Goal: Task Accomplishment & Management: Manage account settings

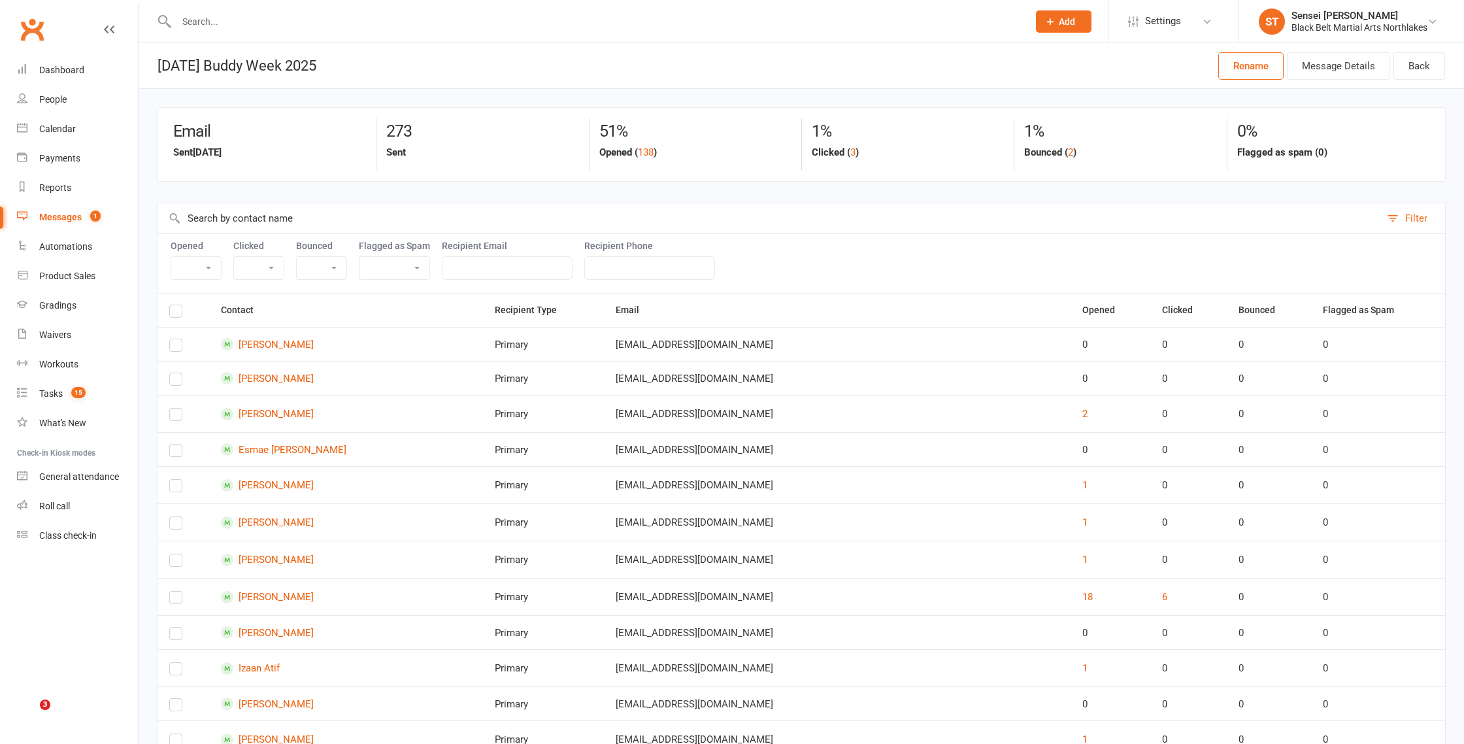
select select "100"
click at [66, 129] on div "Calendar" at bounding box center [57, 129] width 37 height 10
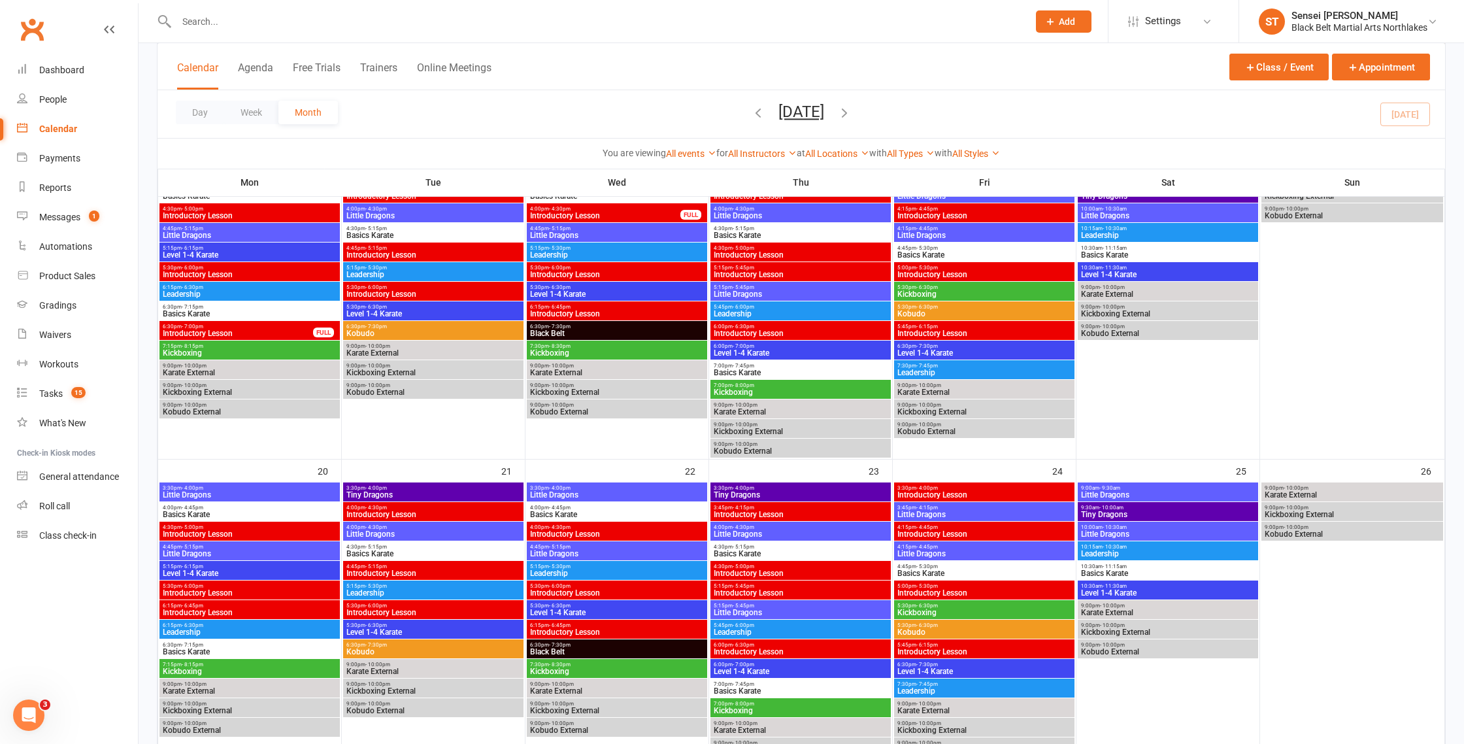
scroll to position [612, 0]
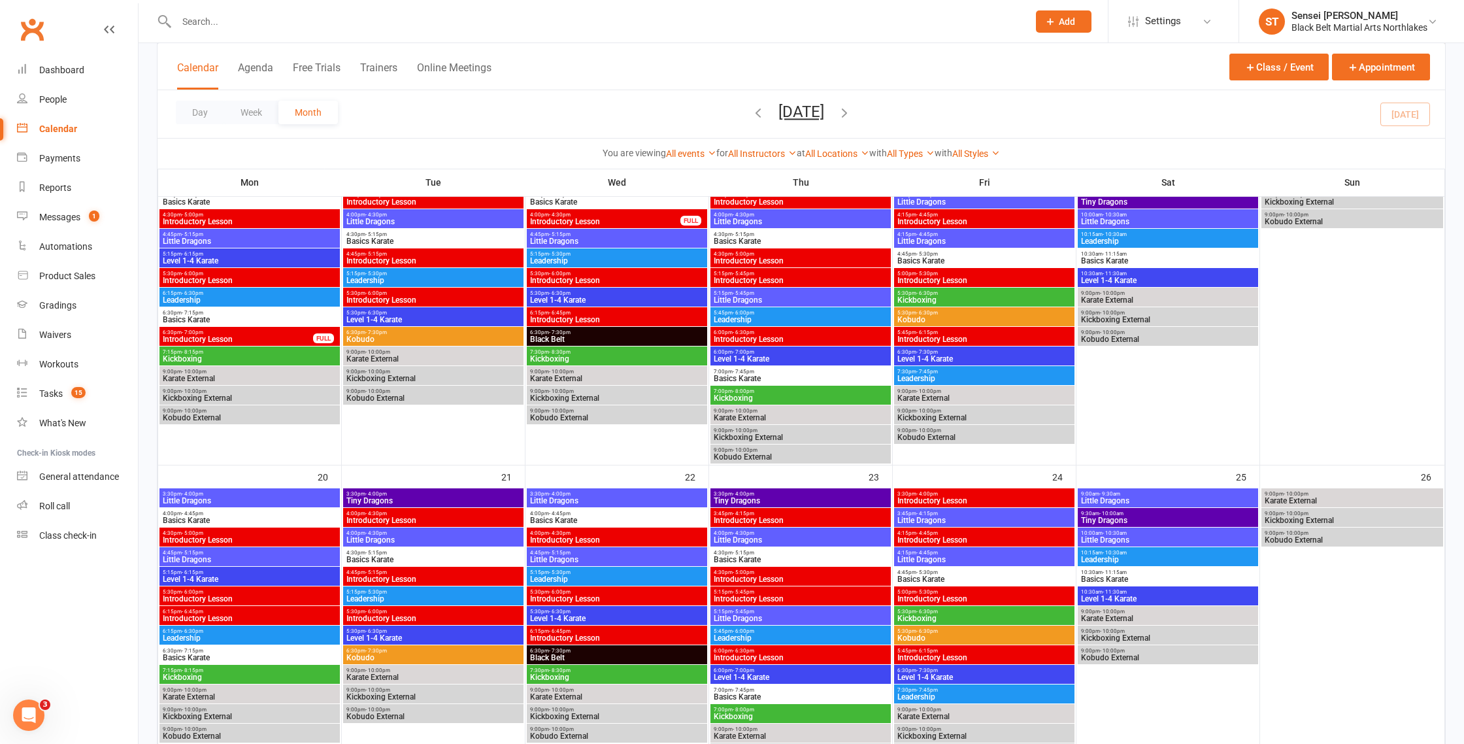
click at [231, 336] on span "Introductory Lesson" at bounding box center [238, 339] width 152 height 8
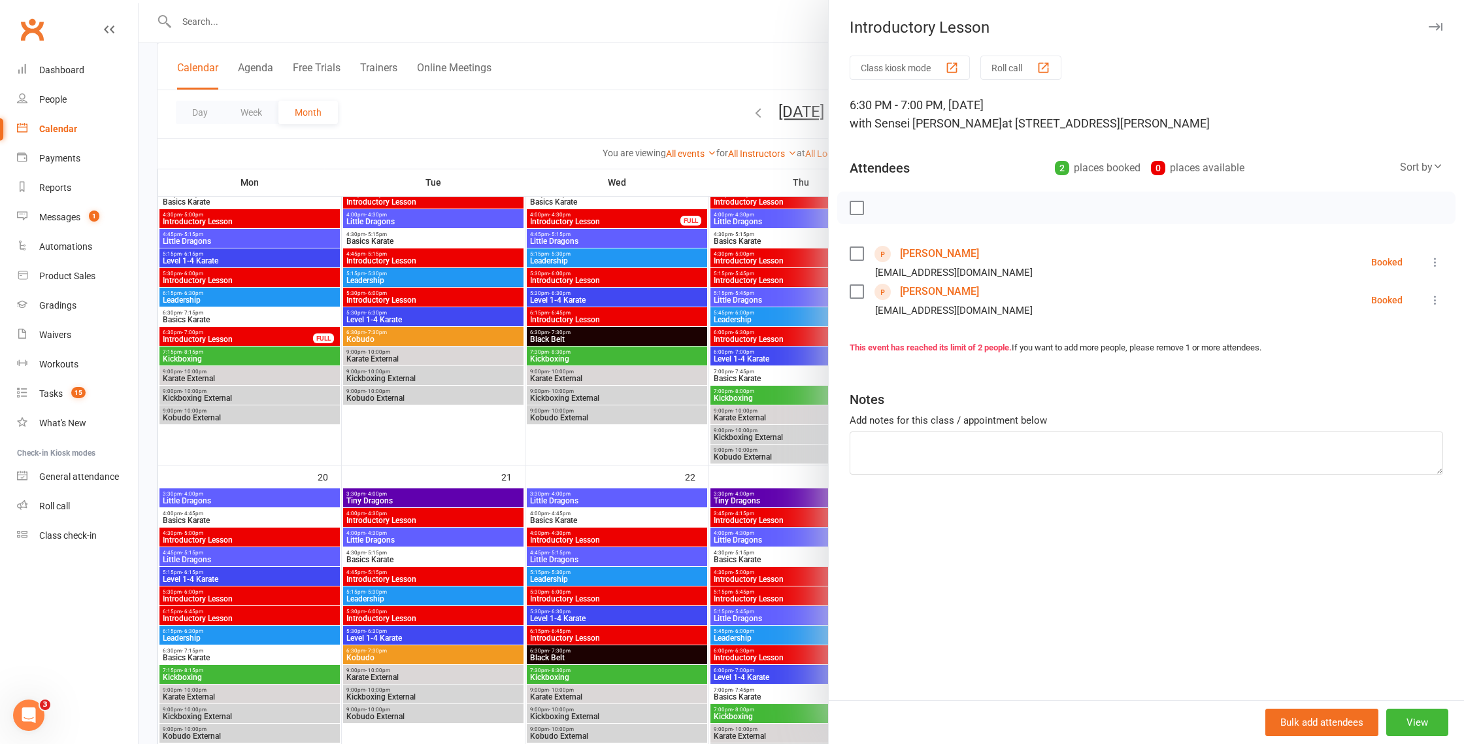
click at [1437, 262] on icon at bounding box center [1435, 262] width 13 height 13
click at [1435, 263] on icon at bounding box center [1435, 262] width 13 height 13
click at [1434, 265] on icon at bounding box center [1435, 262] width 13 height 13
click at [1368, 318] on link "Remove" at bounding box center [1377, 314] width 129 height 26
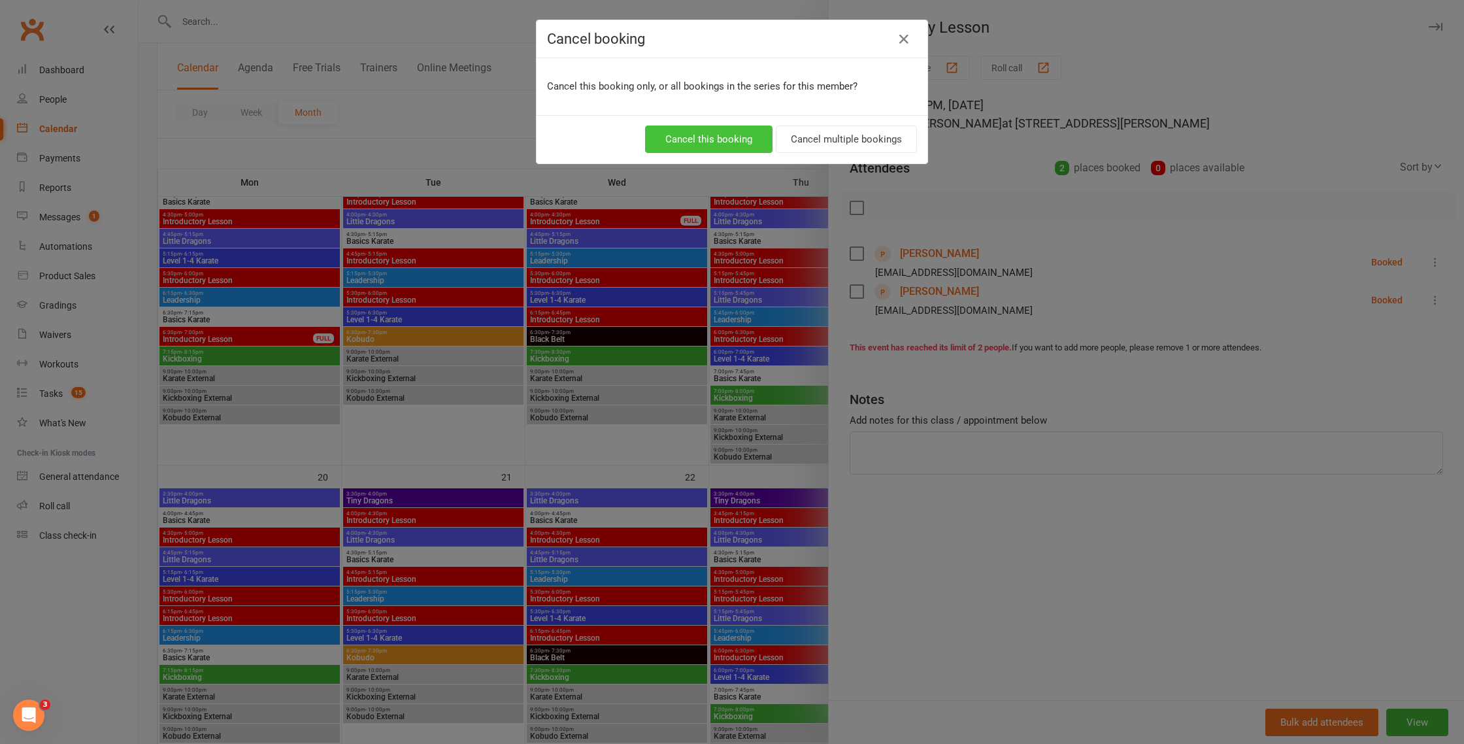
click at [677, 135] on button "Cancel this booking" at bounding box center [708, 138] width 127 height 27
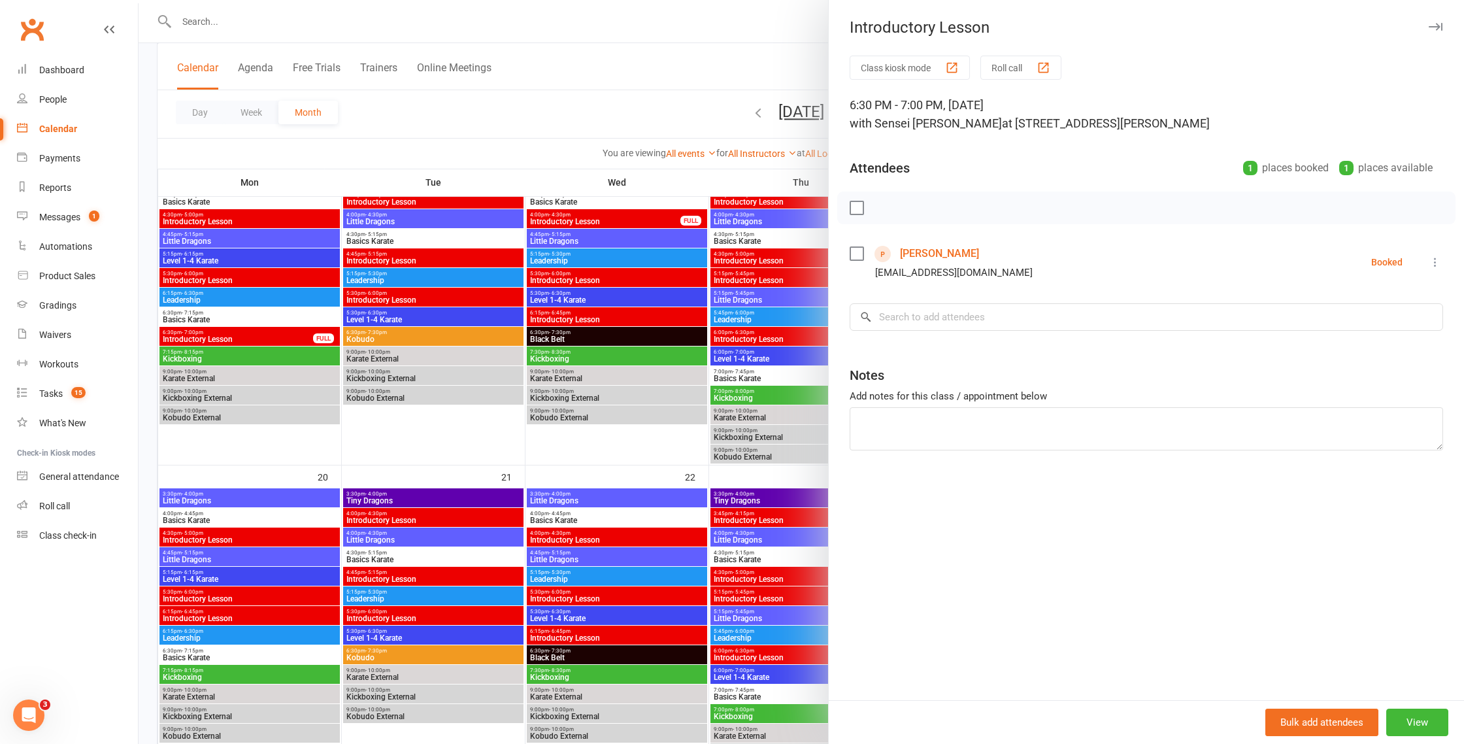
click at [1435, 262] on icon at bounding box center [1435, 262] width 13 height 13
click at [1371, 314] on link "Remove" at bounding box center [1377, 314] width 129 height 26
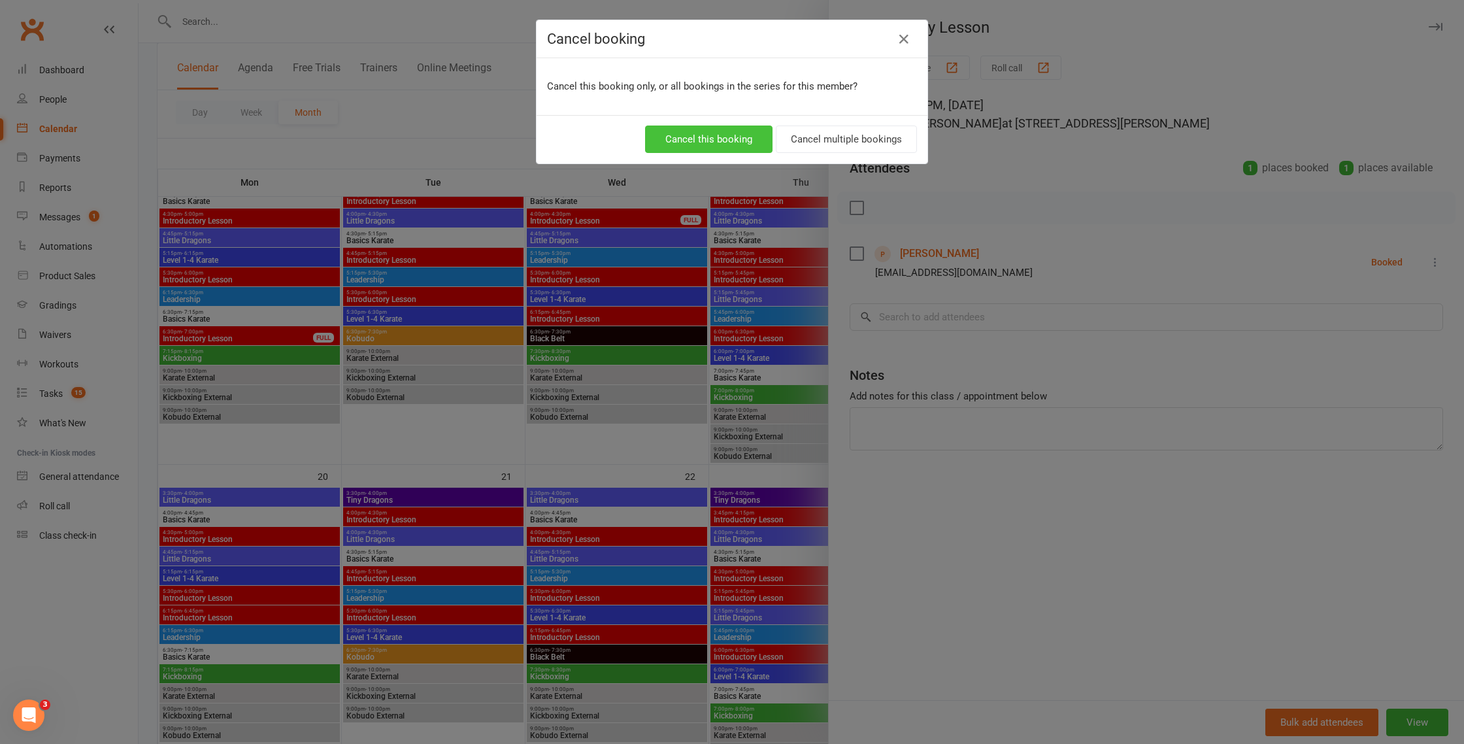
click at [703, 144] on button "Cancel this booking" at bounding box center [708, 138] width 127 height 27
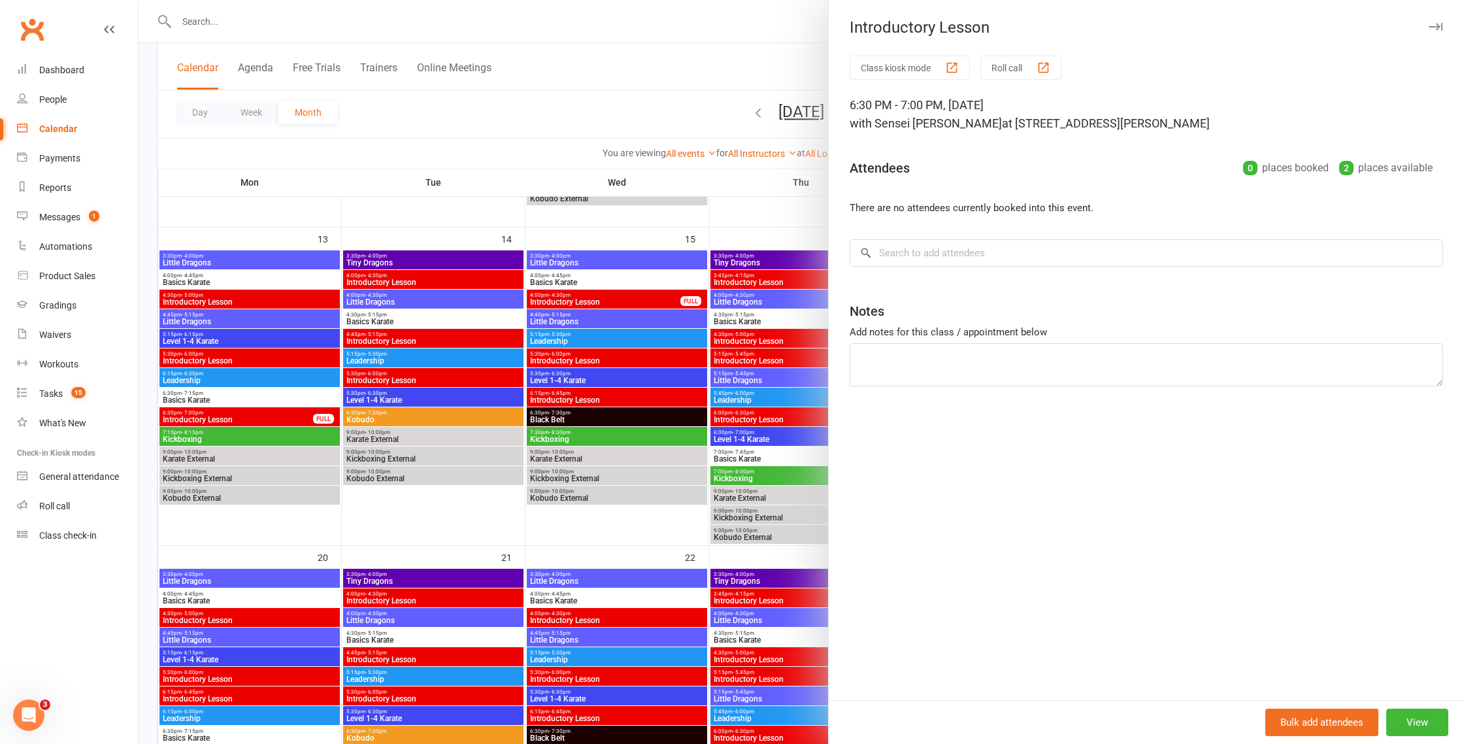
scroll to position [549, 0]
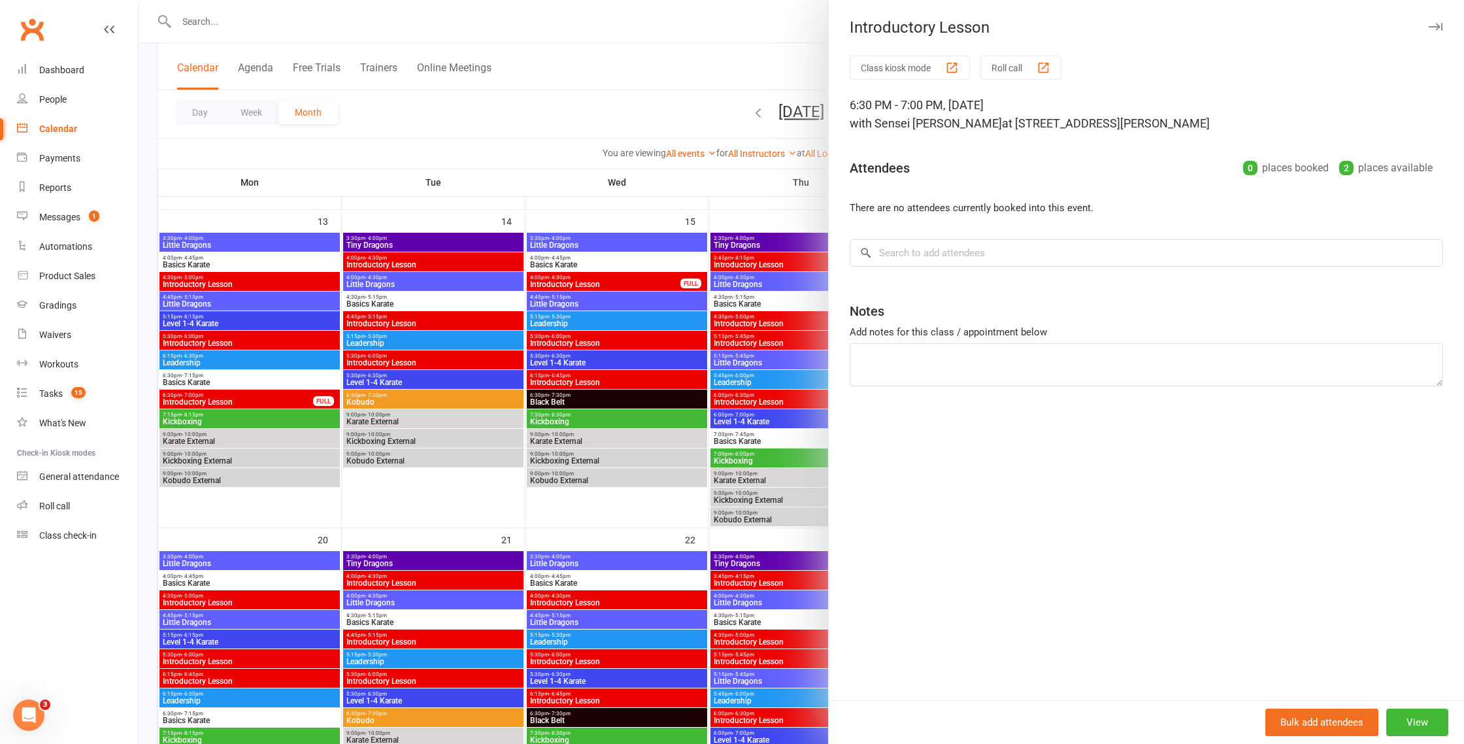
click at [410, 358] on div at bounding box center [801, 372] width 1325 height 744
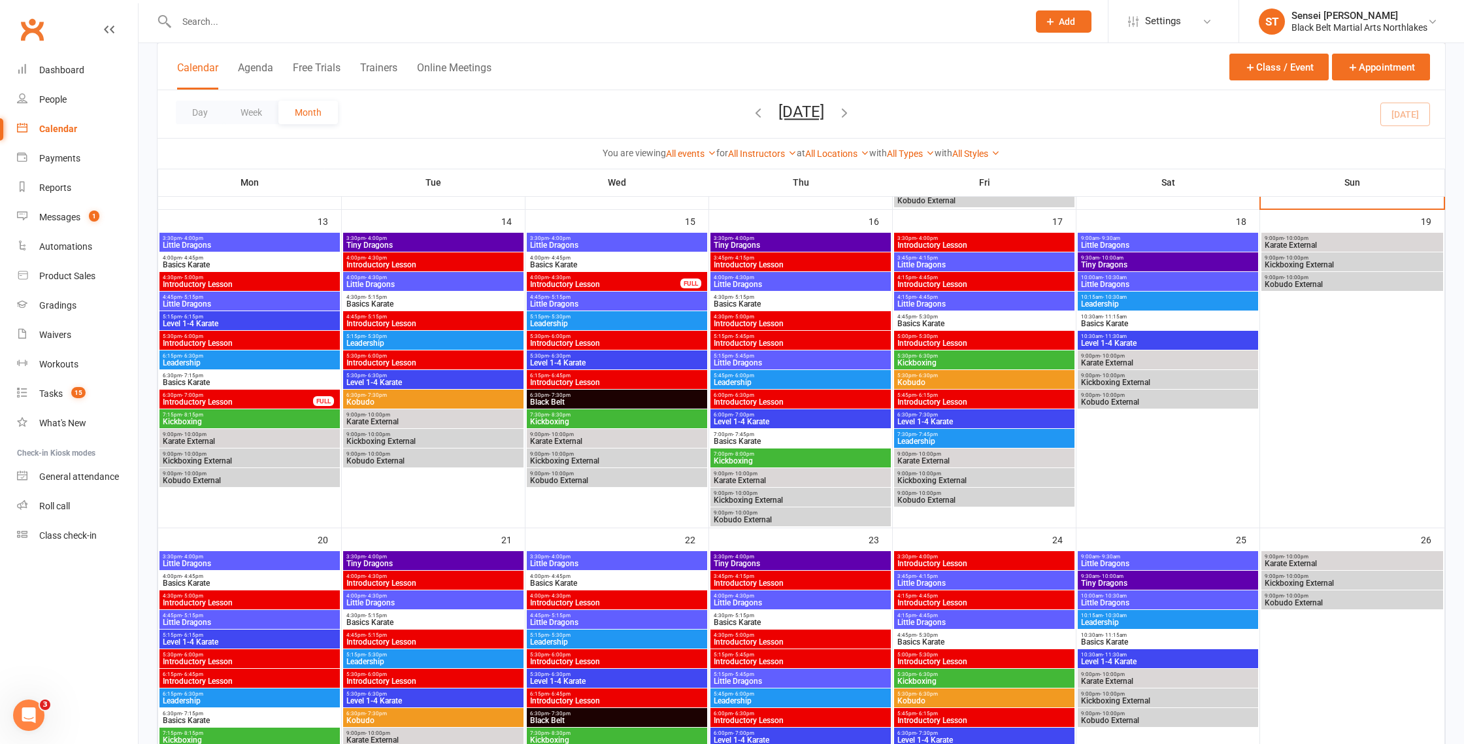
click at [410, 359] on span "Introductory Lesson" at bounding box center [433, 363] width 175 height 8
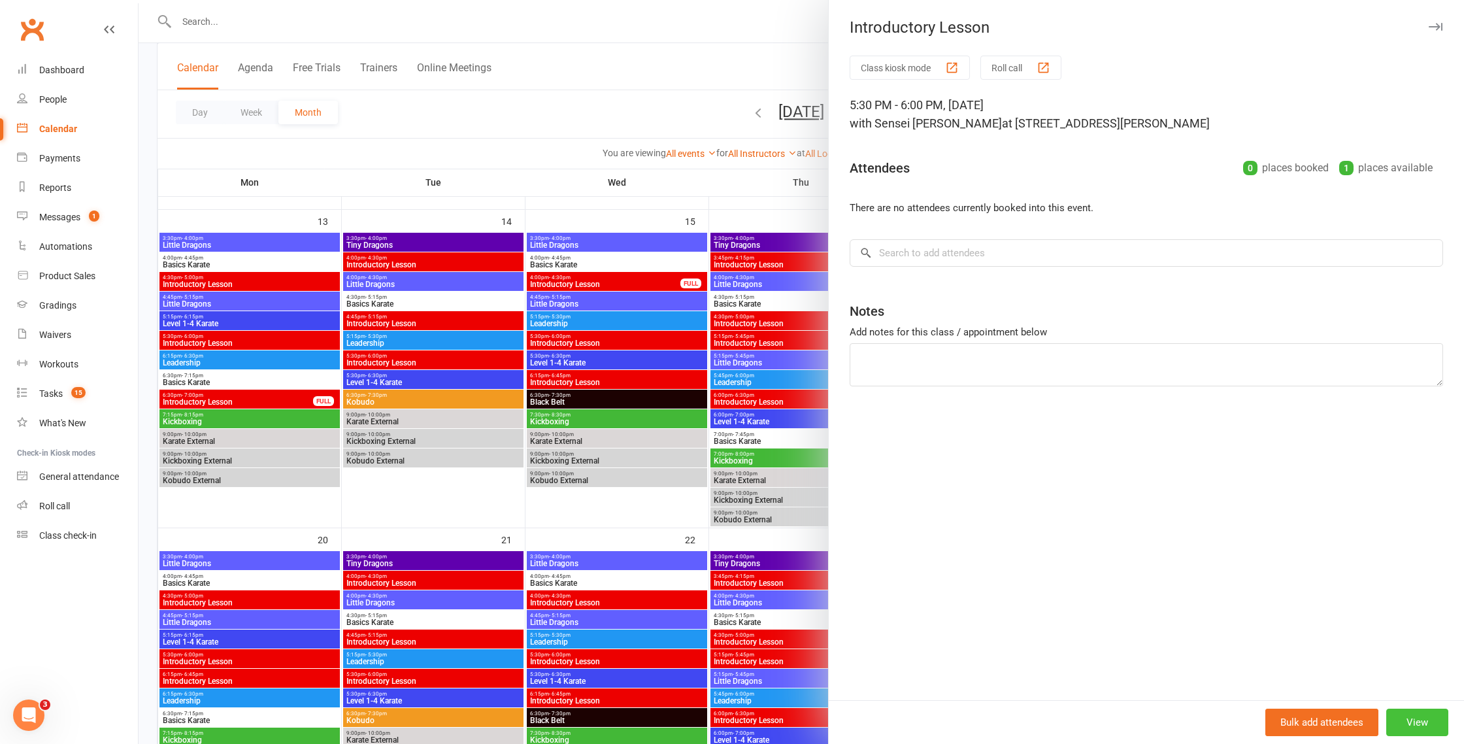
click at [1417, 728] on button "View" at bounding box center [1417, 721] width 62 height 27
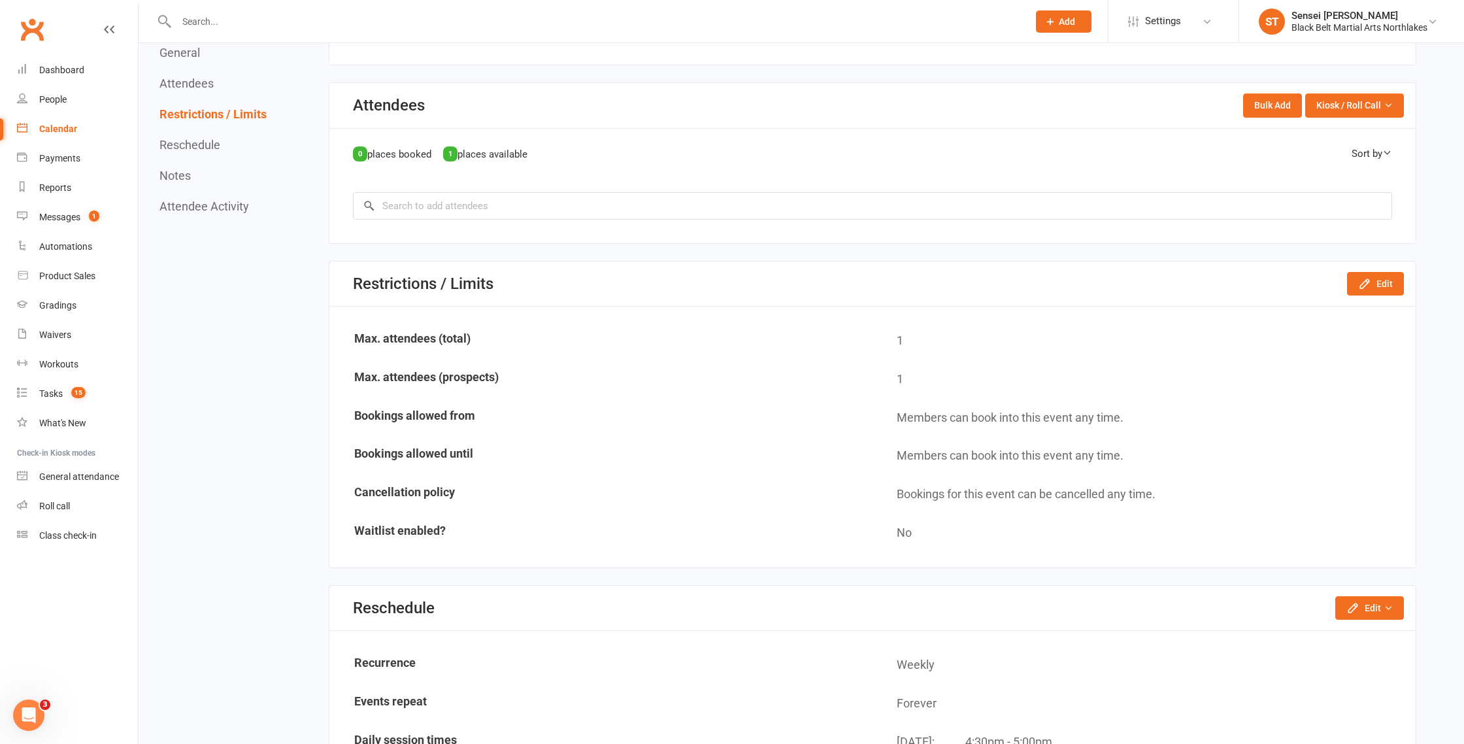
scroll to position [458, 0]
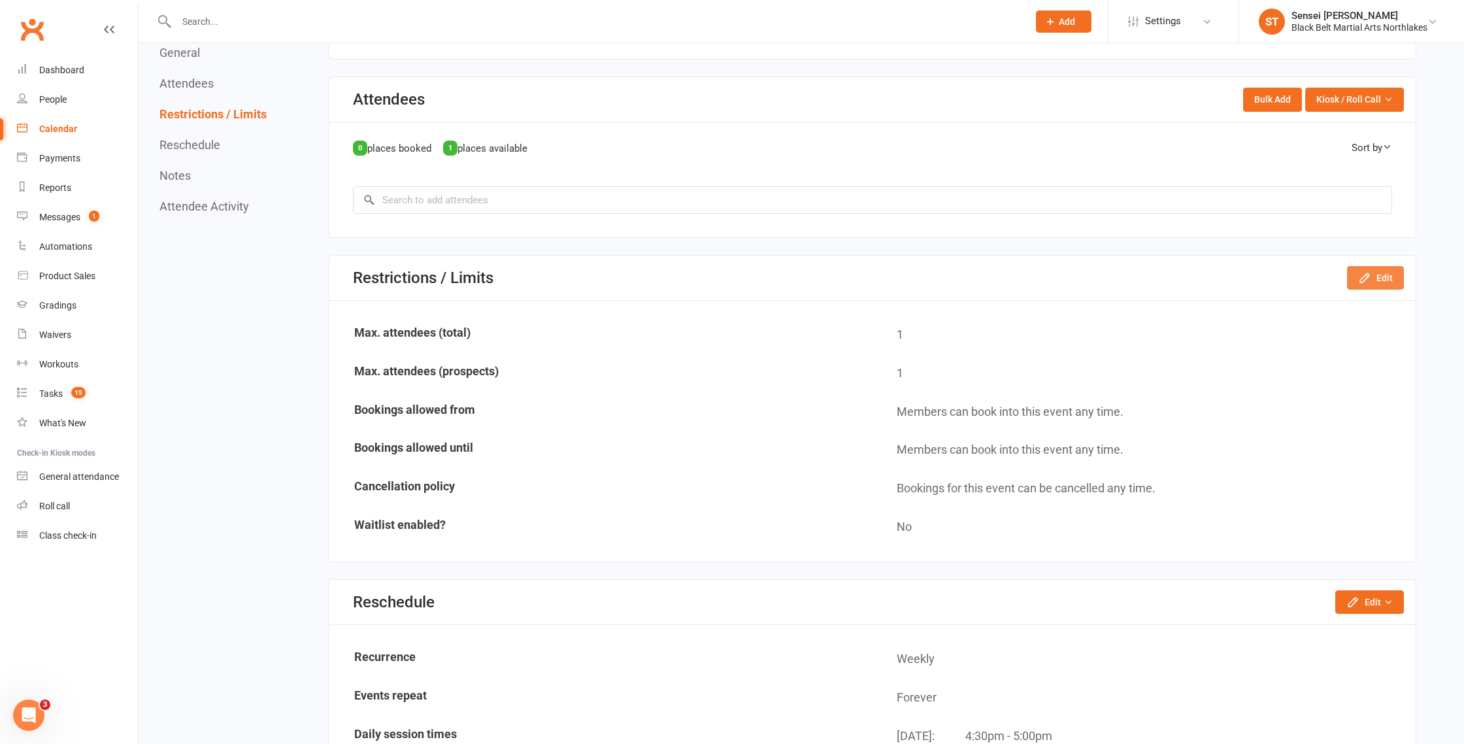
click at [1384, 276] on button "Edit" at bounding box center [1375, 278] width 57 height 24
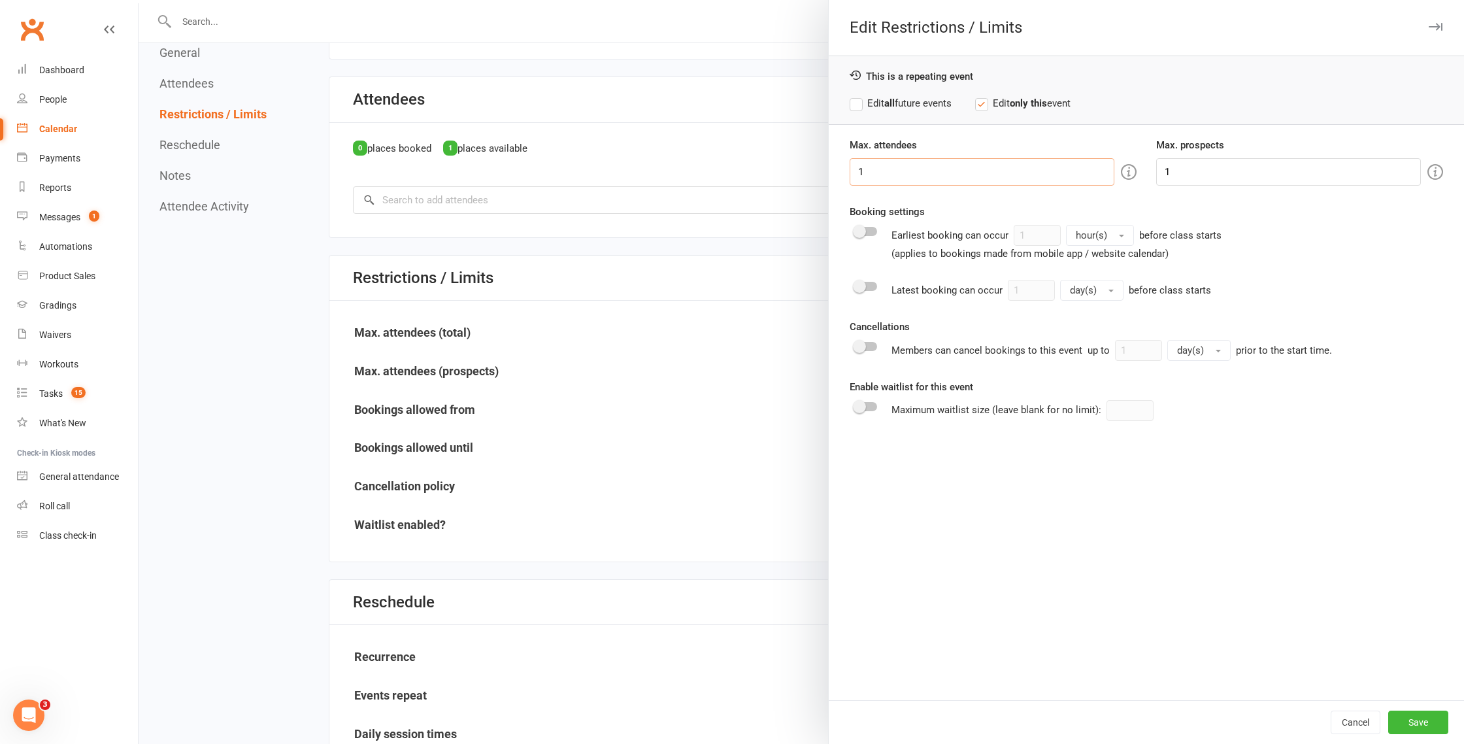
click at [874, 169] on input "1" at bounding box center [982, 171] width 265 height 27
type input "2"
click at [1176, 174] on input "1" at bounding box center [1288, 171] width 265 height 27
type input "2"
click at [1307, 258] on div "Earliest booking can occur 1 hour(s) before class starts (applies to bookings m…" at bounding box center [1146, 243] width 593 height 37
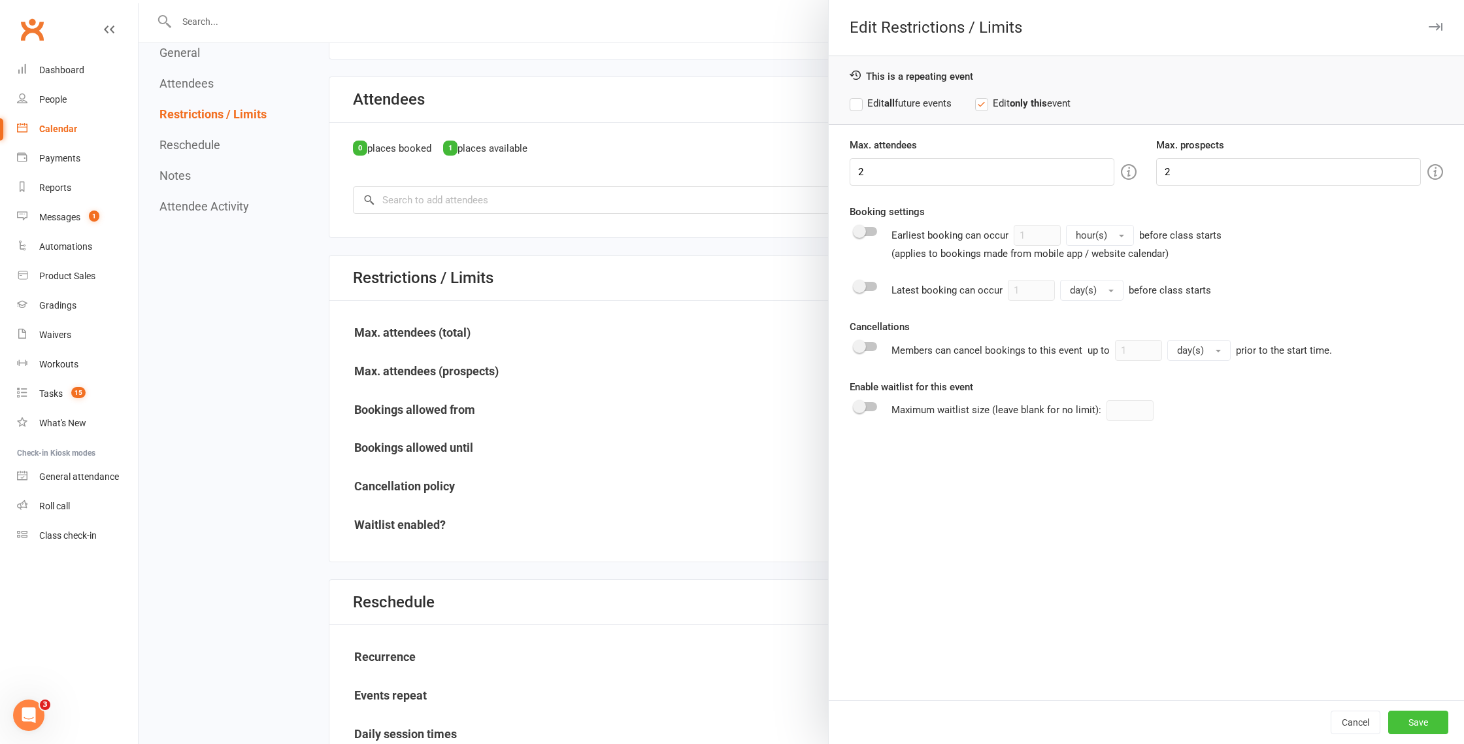
click at [1419, 719] on button "Save" at bounding box center [1418, 722] width 60 height 24
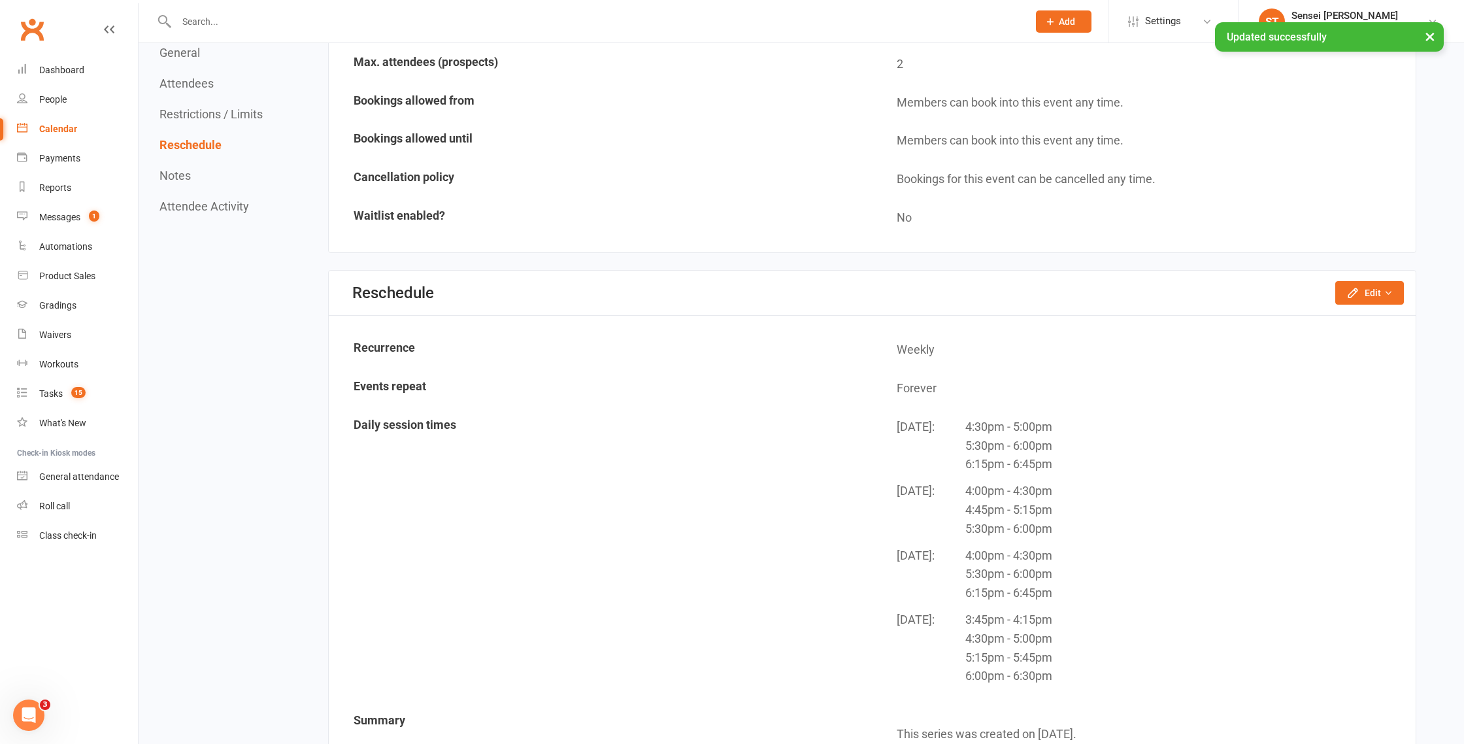
scroll to position [769, 0]
click at [1369, 296] on button "Edit" at bounding box center [1369, 291] width 69 height 24
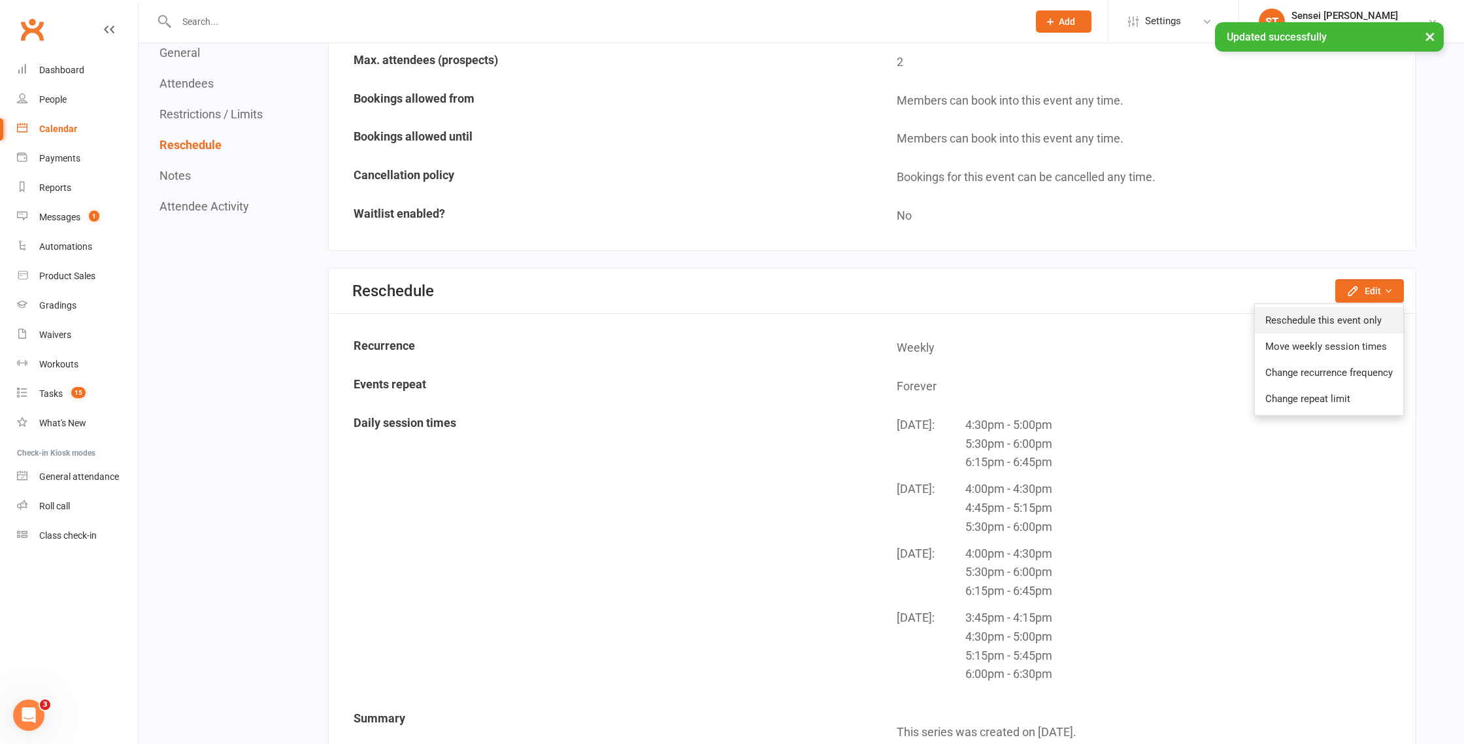
click at [1333, 318] on link "Reschedule this event only" at bounding box center [1329, 320] width 148 height 26
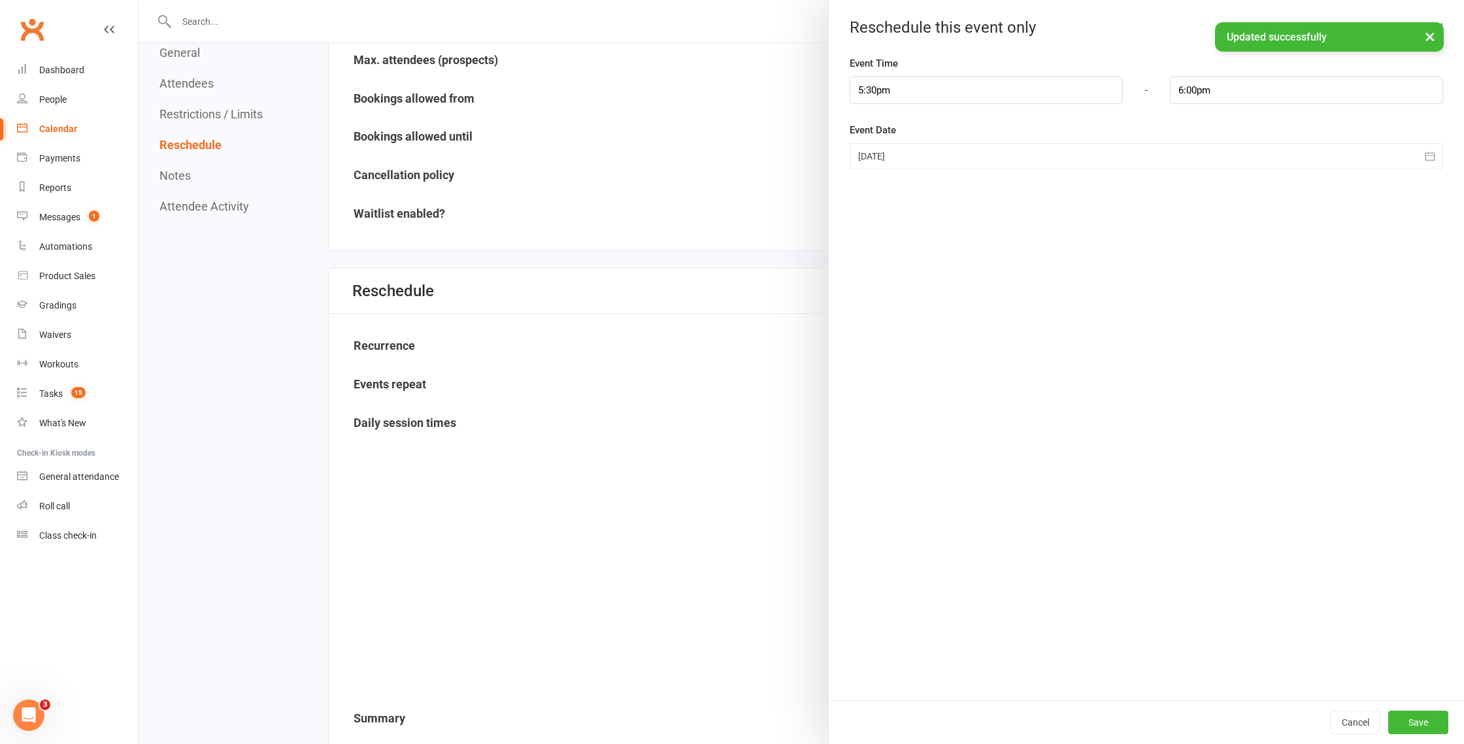
scroll to position [769, 0]
click at [900, 93] on input "5:30pm" at bounding box center [986, 89] width 273 height 27
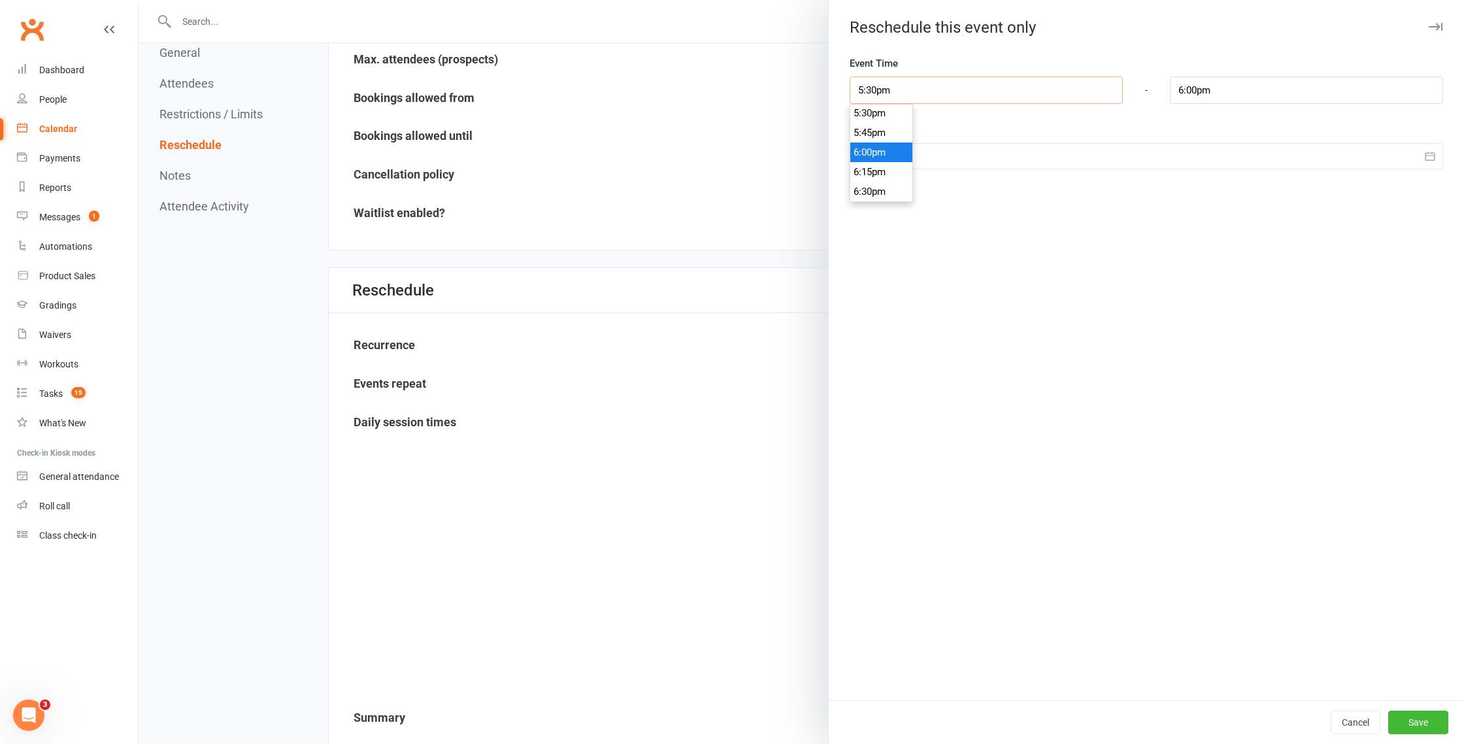
scroll to position [1381, 0]
type input "6:30pm"
type input "7:00pm"
click at [887, 184] on li "6:30pm" at bounding box center [881, 185] width 63 height 20
click at [1416, 726] on button "Save" at bounding box center [1418, 722] width 60 height 24
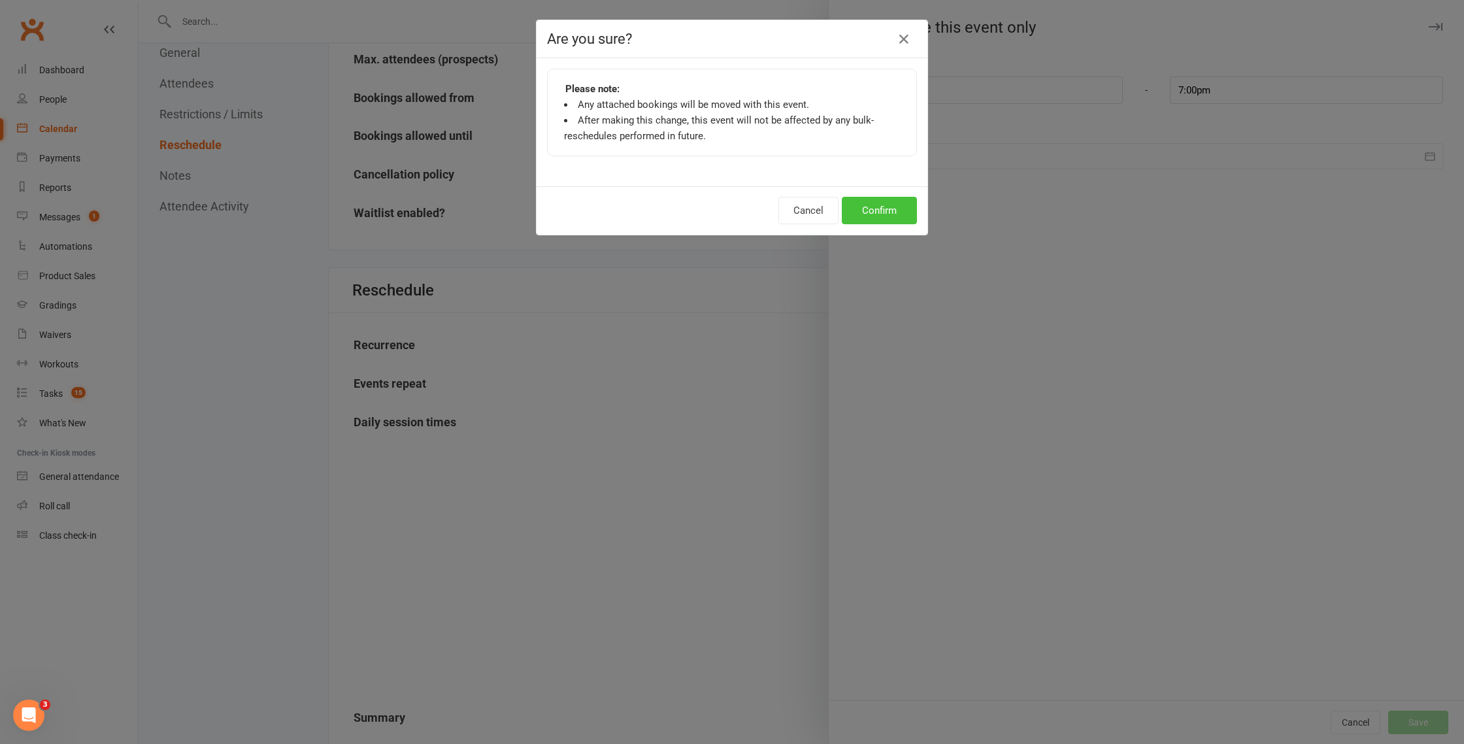
click at [876, 213] on button "Confirm" at bounding box center [879, 210] width 75 height 27
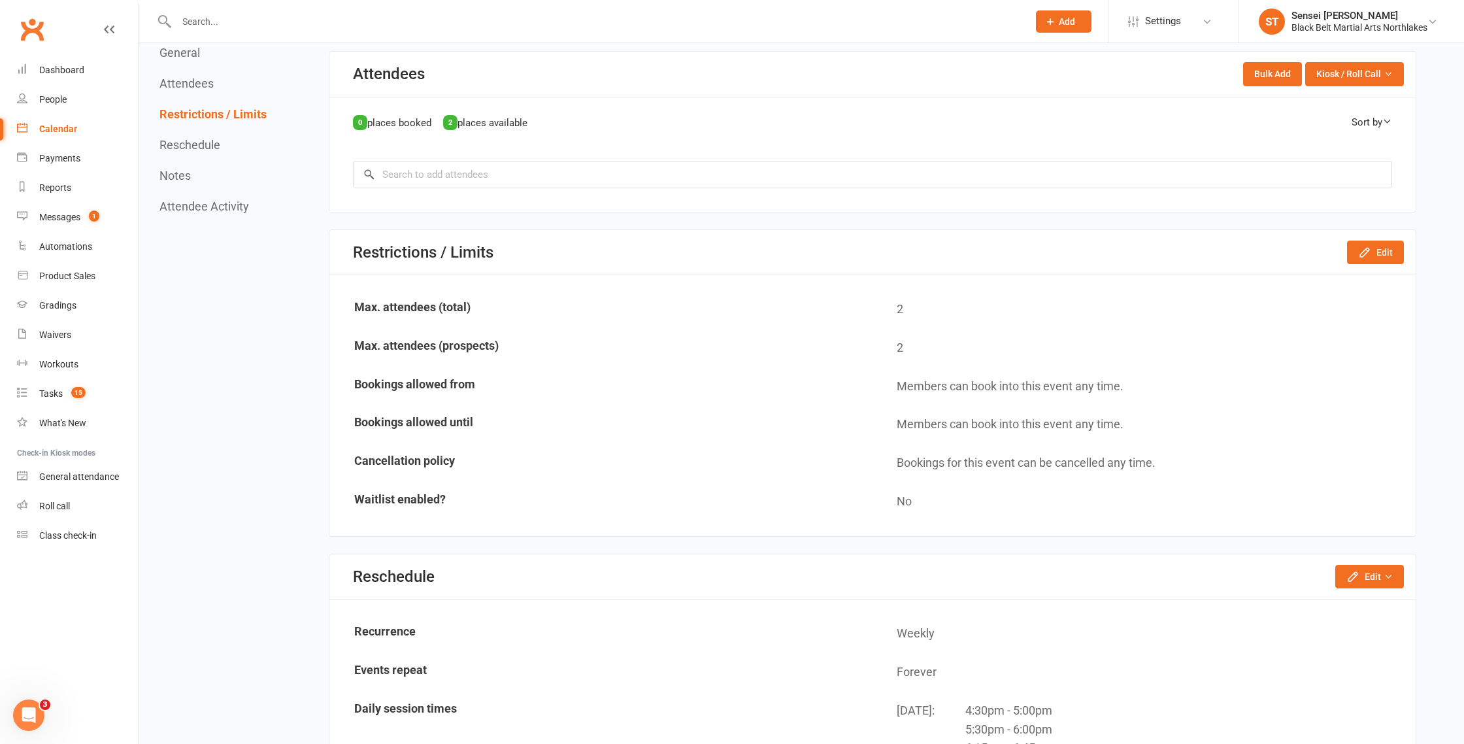
scroll to position [490, 0]
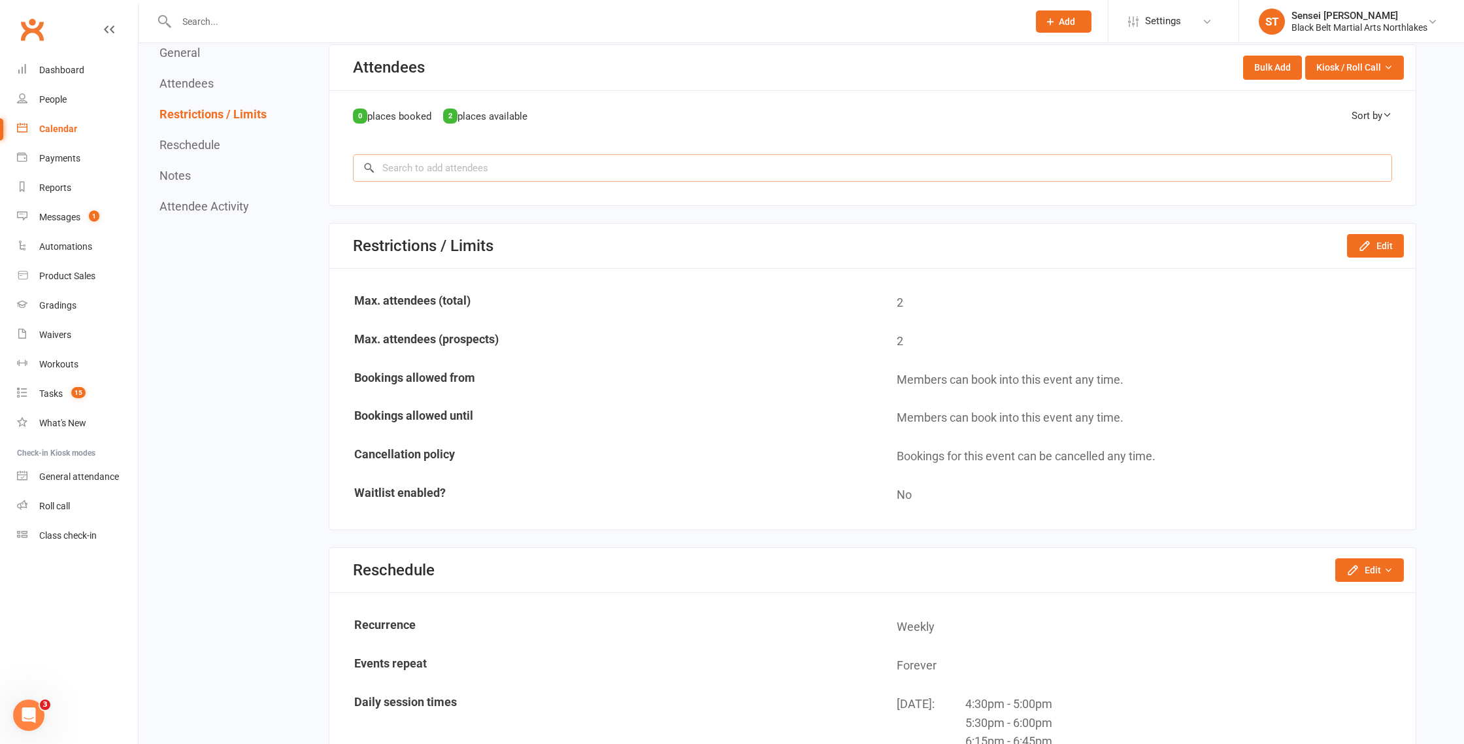
click at [411, 173] on input "search" at bounding box center [872, 167] width 1039 height 27
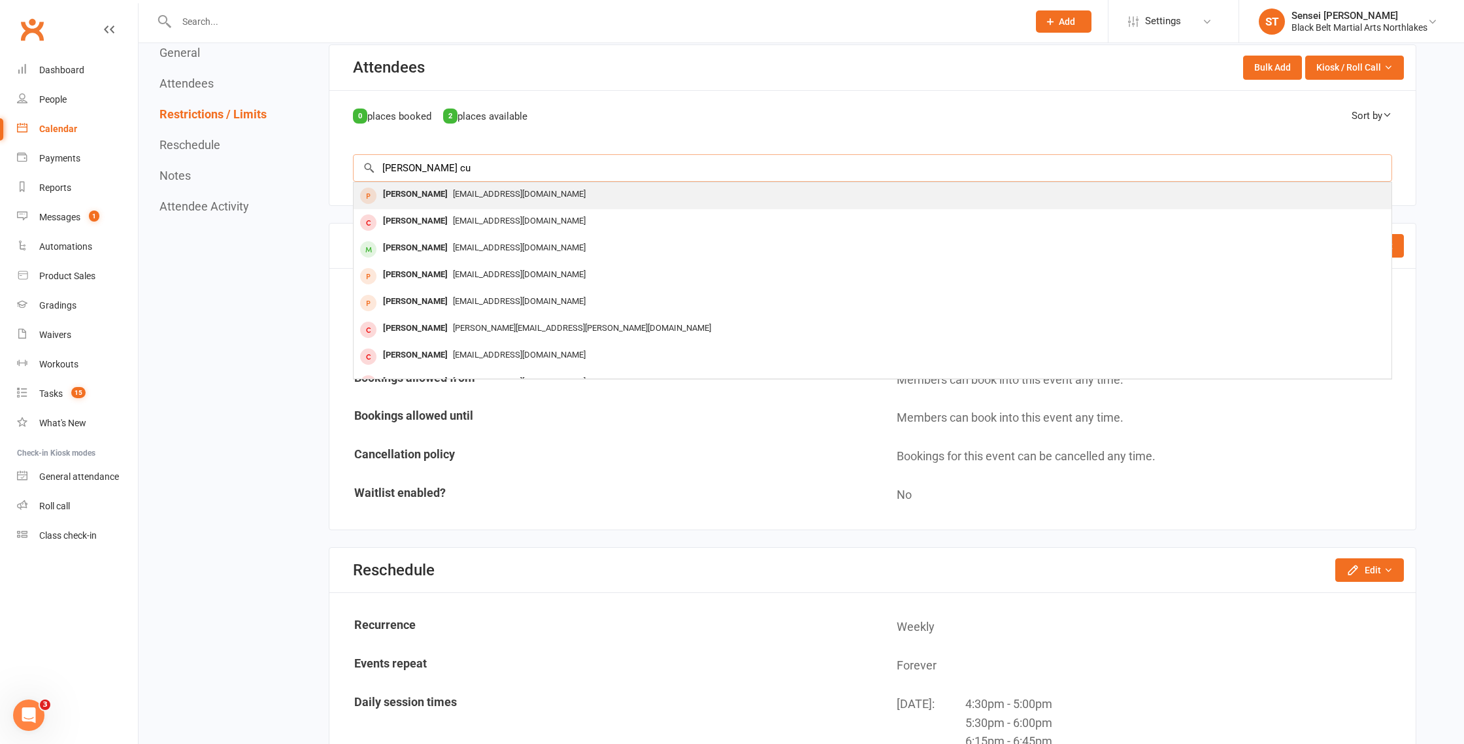
type input "[PERSON_NAME] cu"
click at [399, 194] on div "[PERSON_NAME]" at bounding box center [415, 194] width 75 height 19
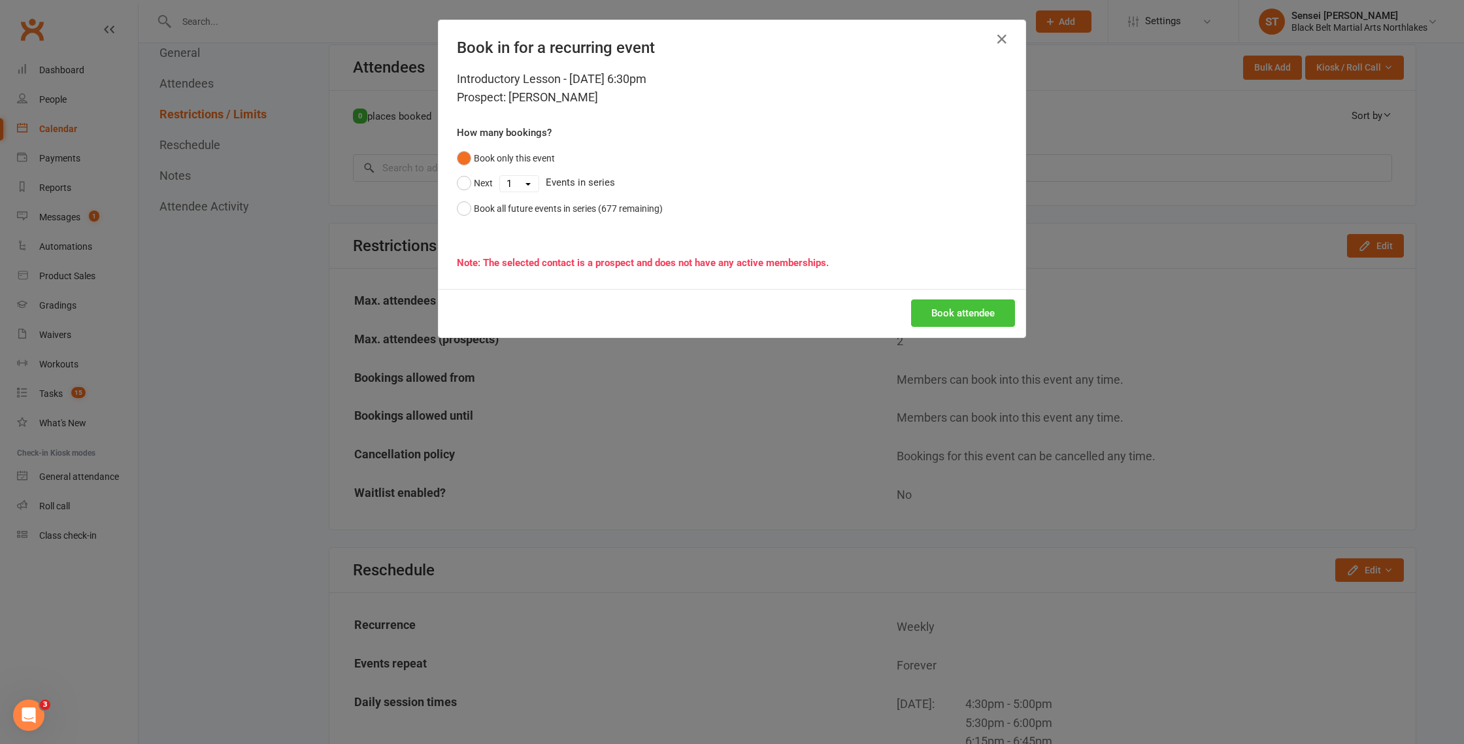
click at [945, 311] on button "Book attendee" at bounding box center [963, 312] width 104 height 27
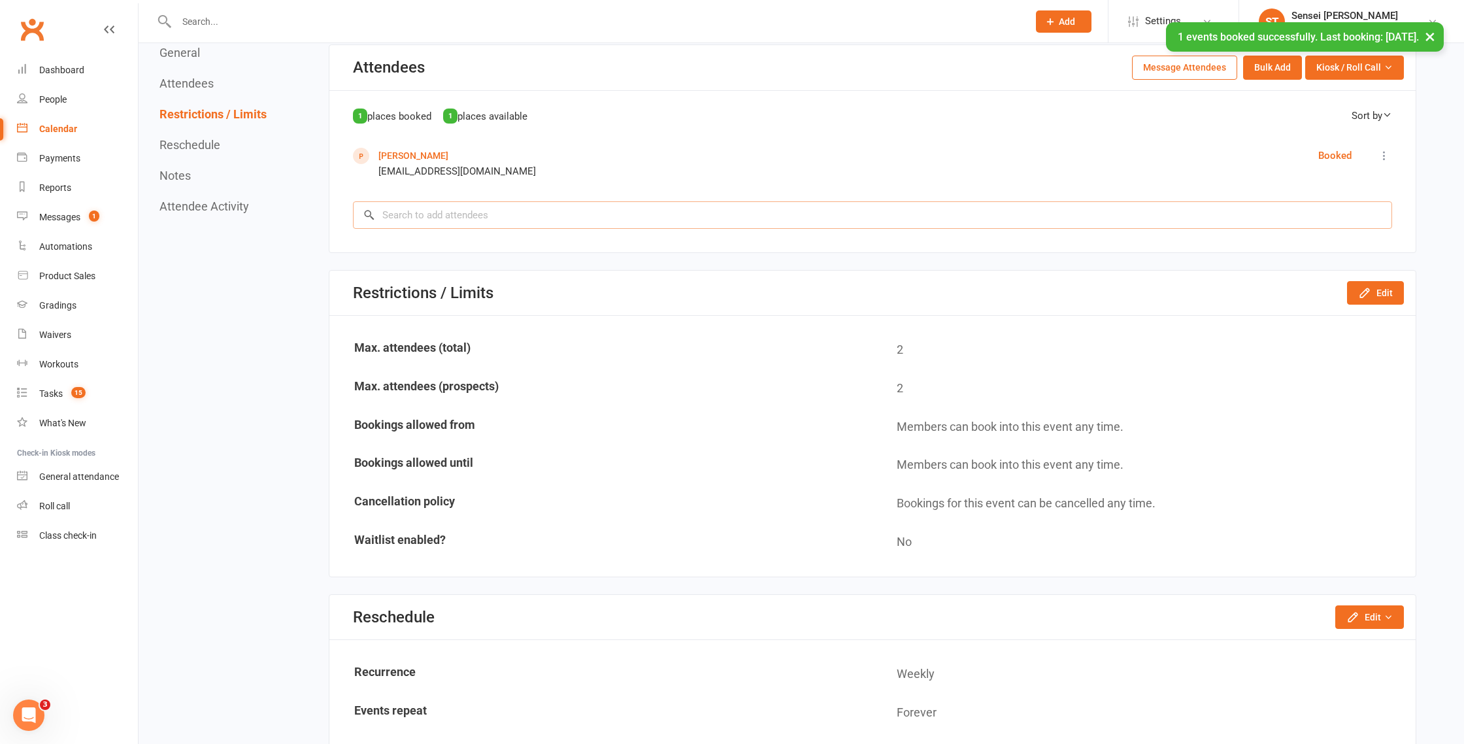
click at [431, 214] on input "search" at bounding box center [872, 214] width 1039 height 27
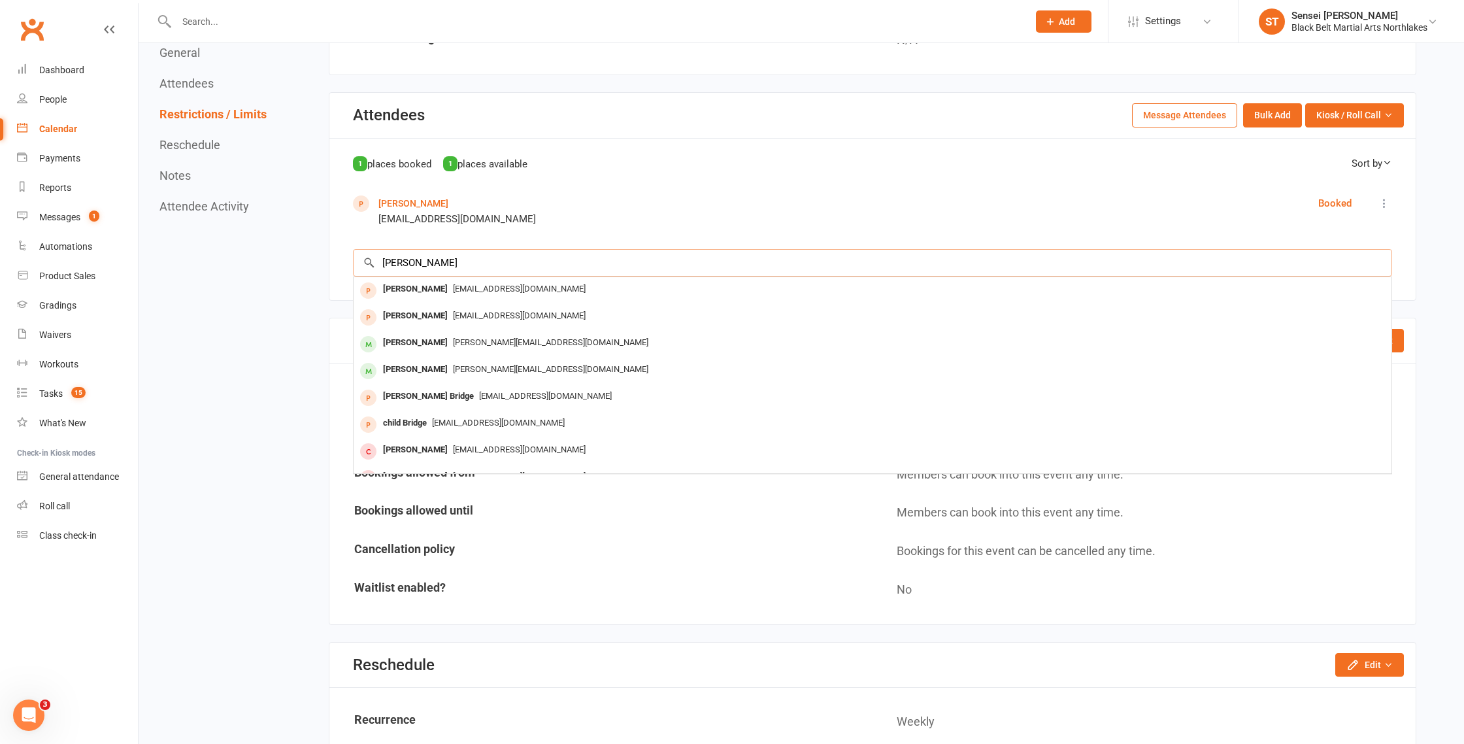
scroll to position [437, 0]
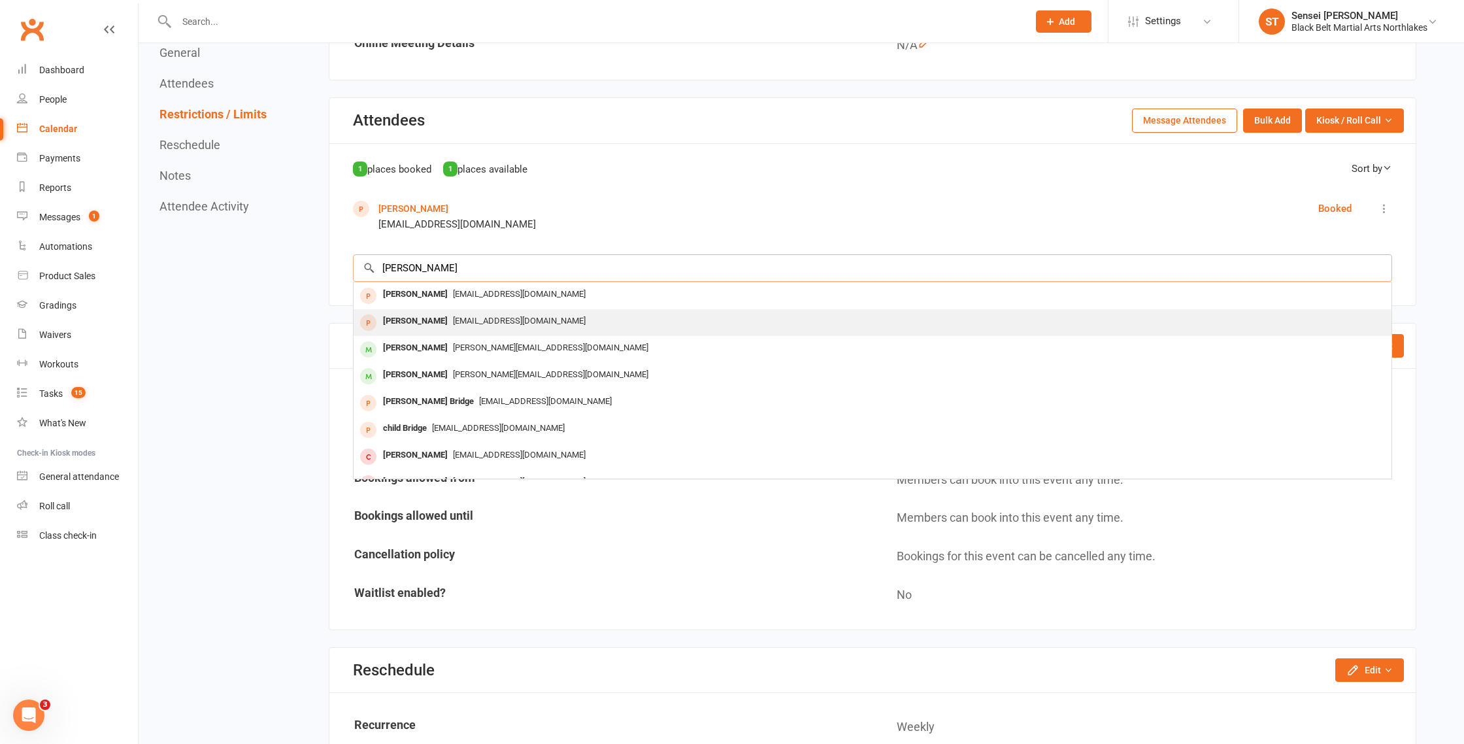
type input "[PERSON_NAME]"
click at [446, 316] on div "[PERSON_NAME]" at bounding box center [415, 321] width 75 height 19
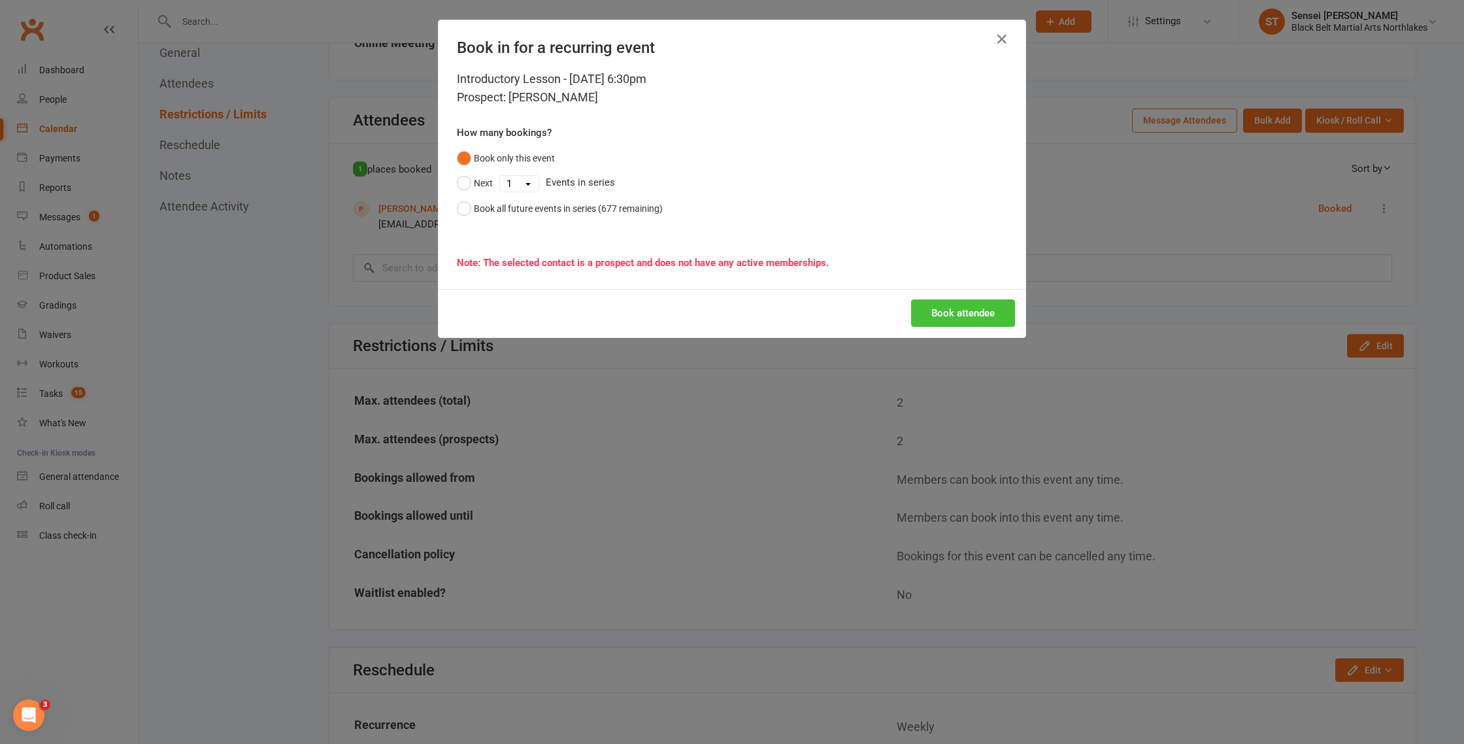
click at [973, 312] on button "Book attendee" at bounding box center [963, 312] width 104 height 27
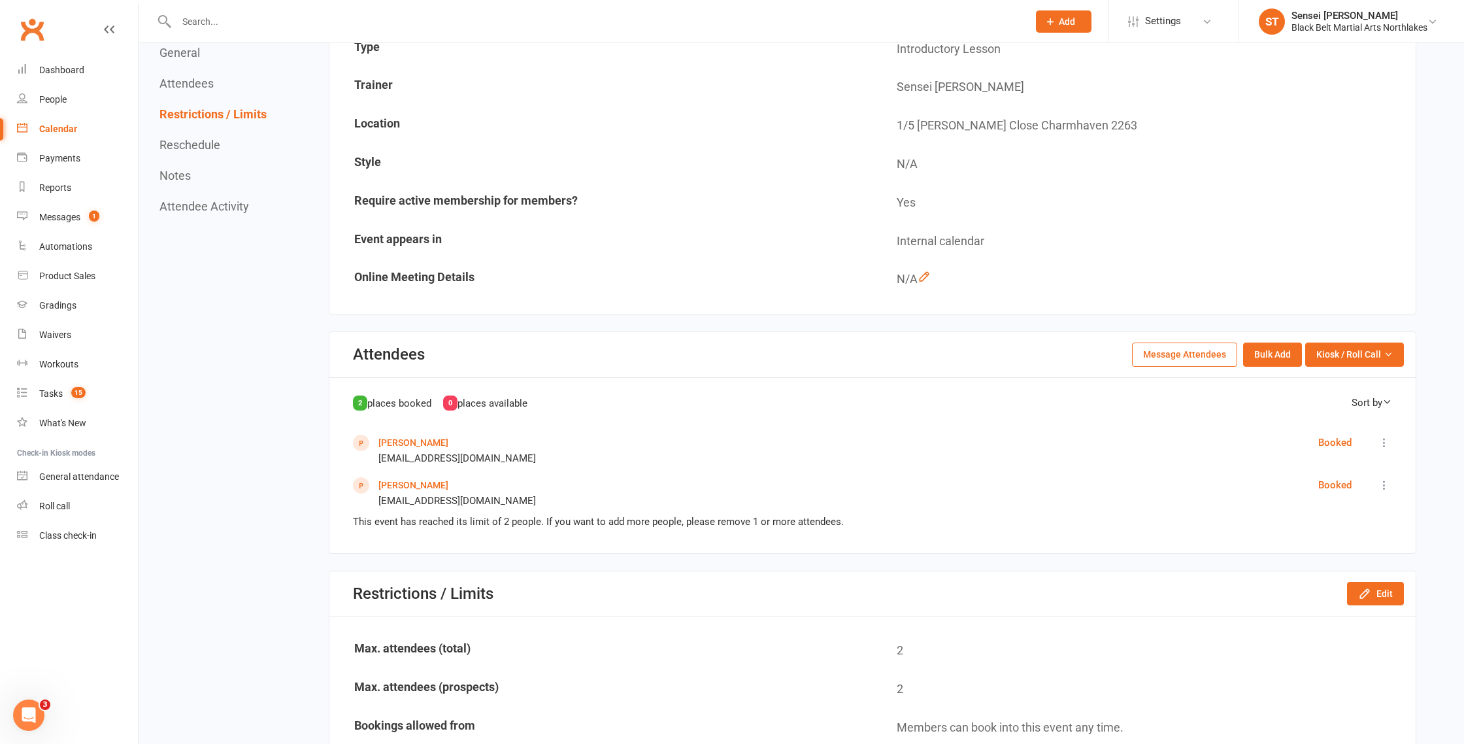
scroll to position [0, 0]
